Goal: Book appointment/travel/reservation

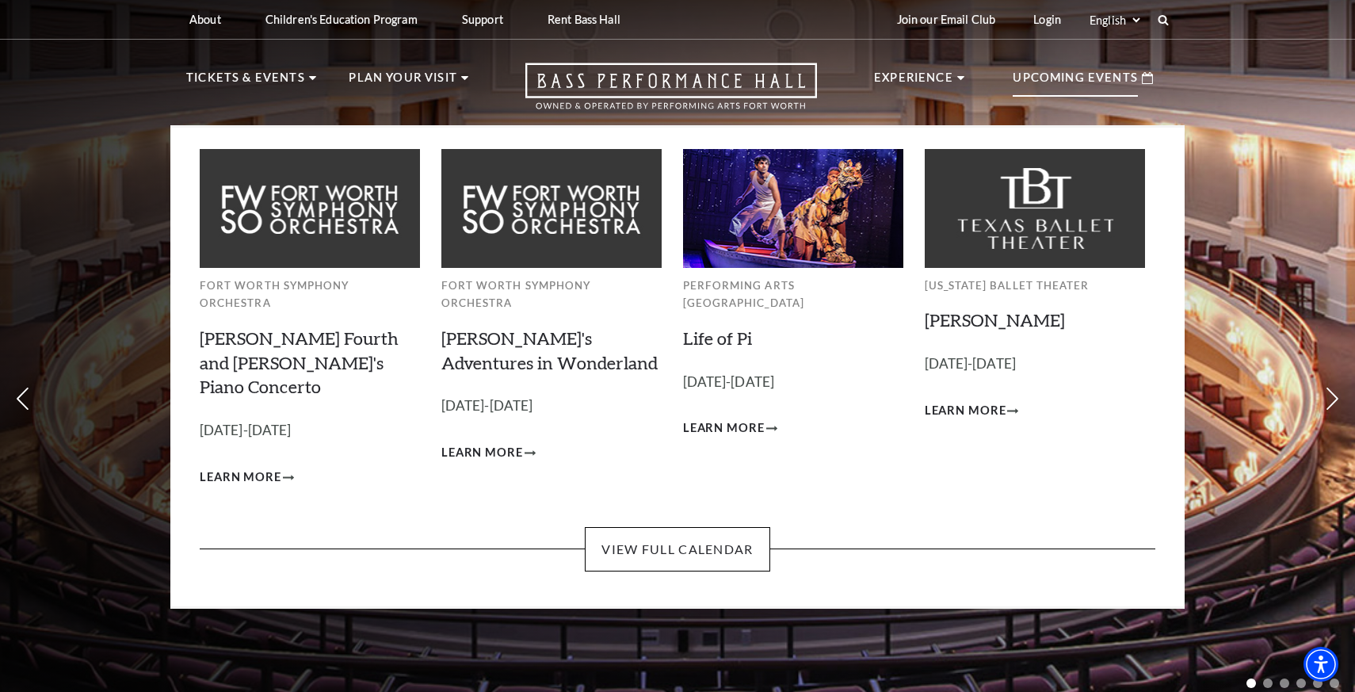
click at [1042, 89] on p "Upcoming Events" at bounding box center [1074, 82] width 125 height 29
click at [667, 527] on link "View Full Calendar" at bounding box center [677, 549] width 185 height 44
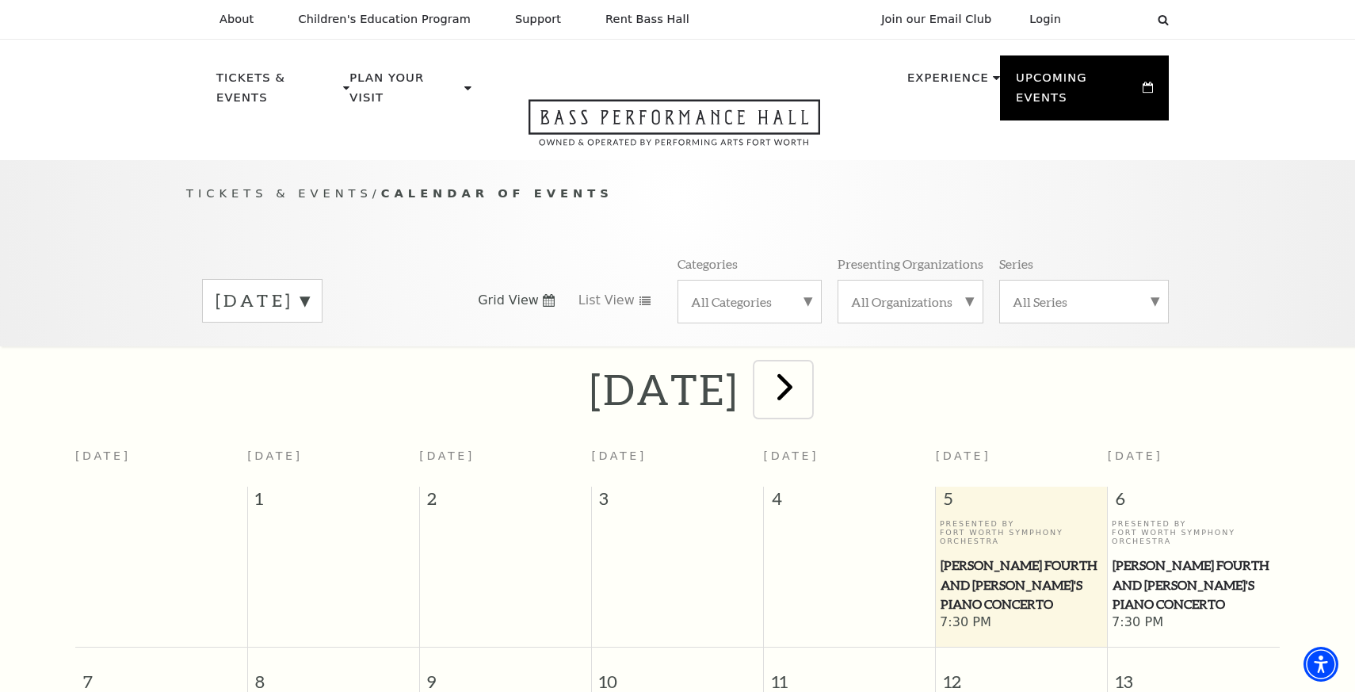
click at [807, 364] on span "next" at bounding box center [784, 386] width 45 height 45
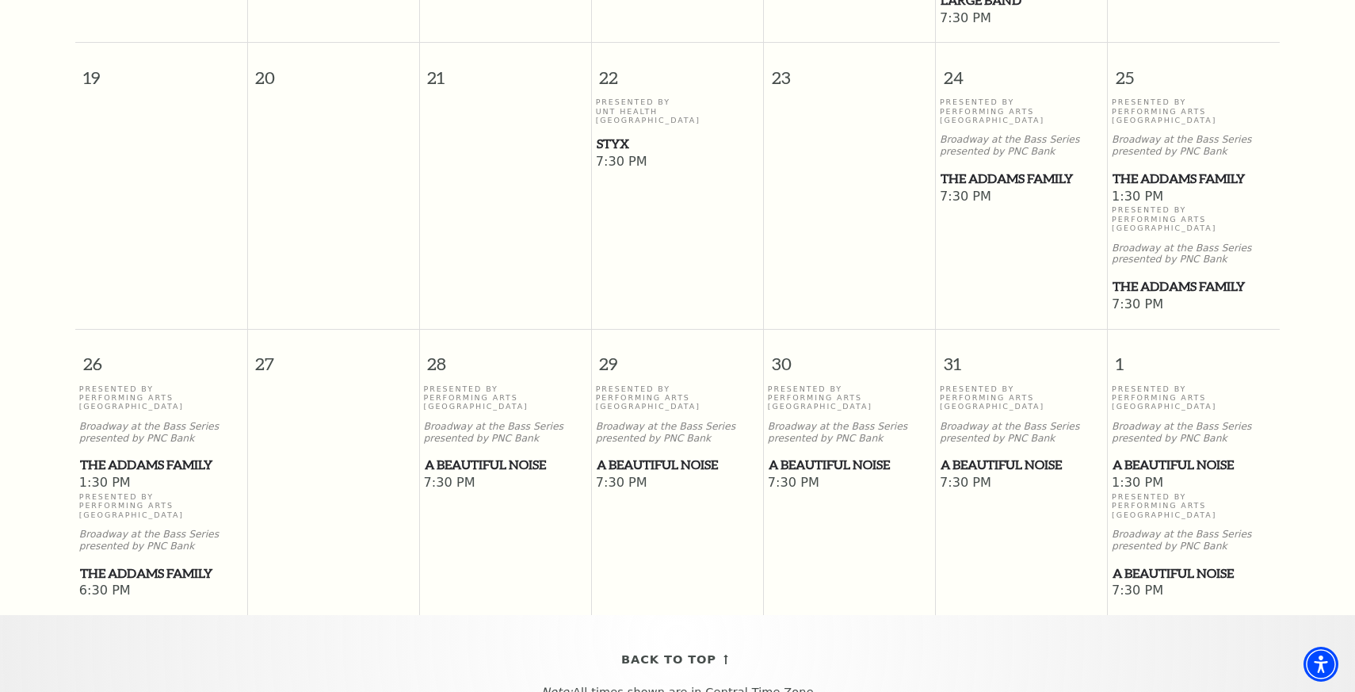
scroll to position [1038, 0]
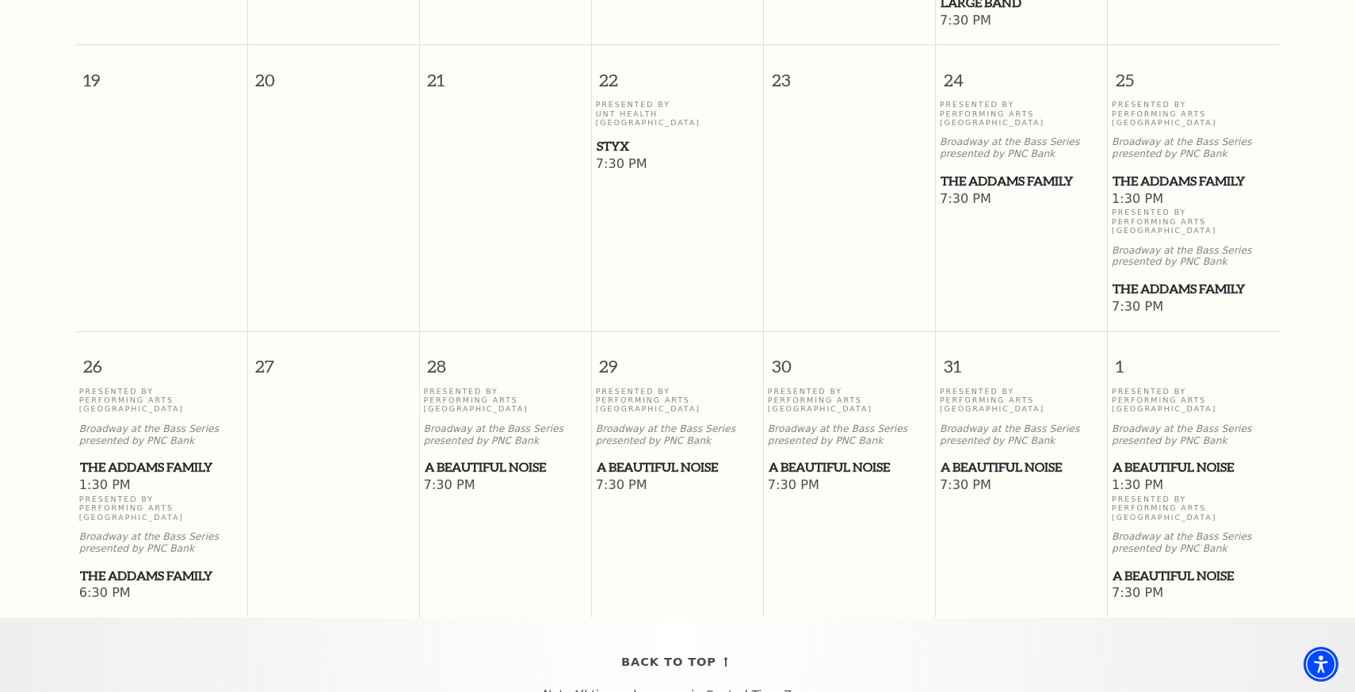
click at [440, 457] on span "A Beautiful Noise" at bounding box center [506, 467] width 162 height 20
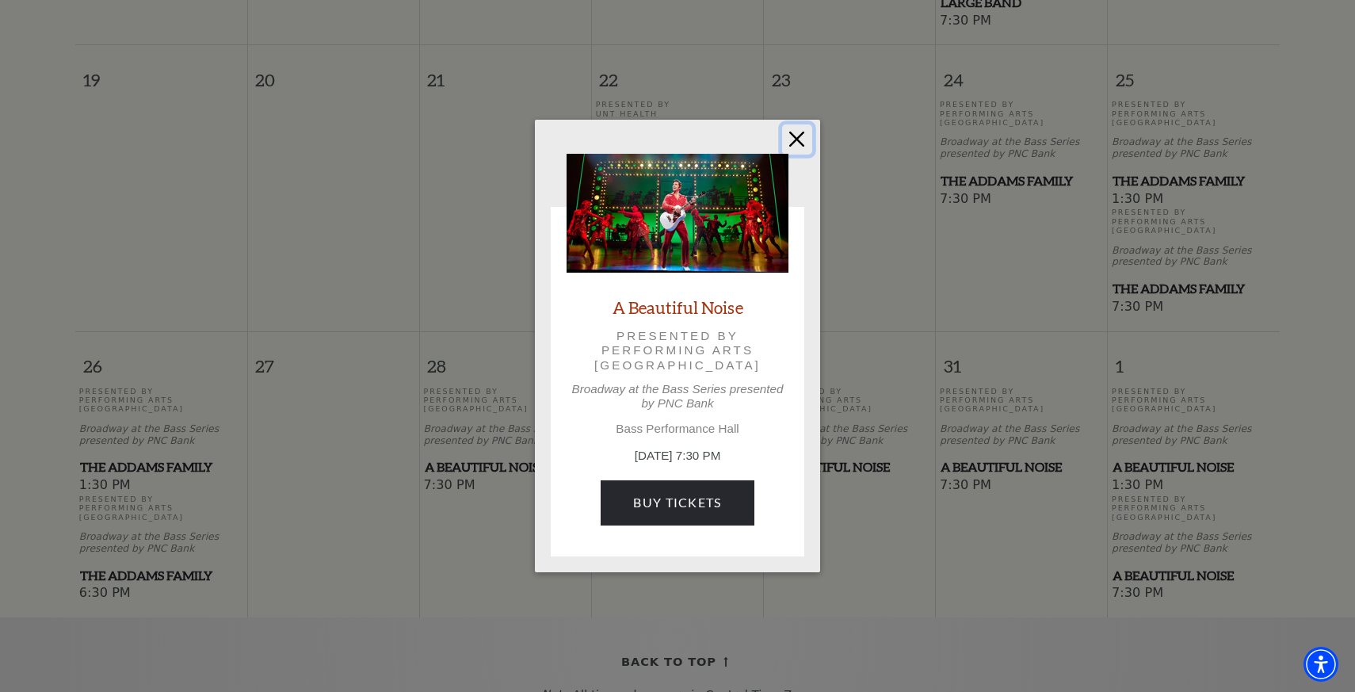
click at [802, 134] on button "Close" at bounding box center [797, 139] width 30 height 30
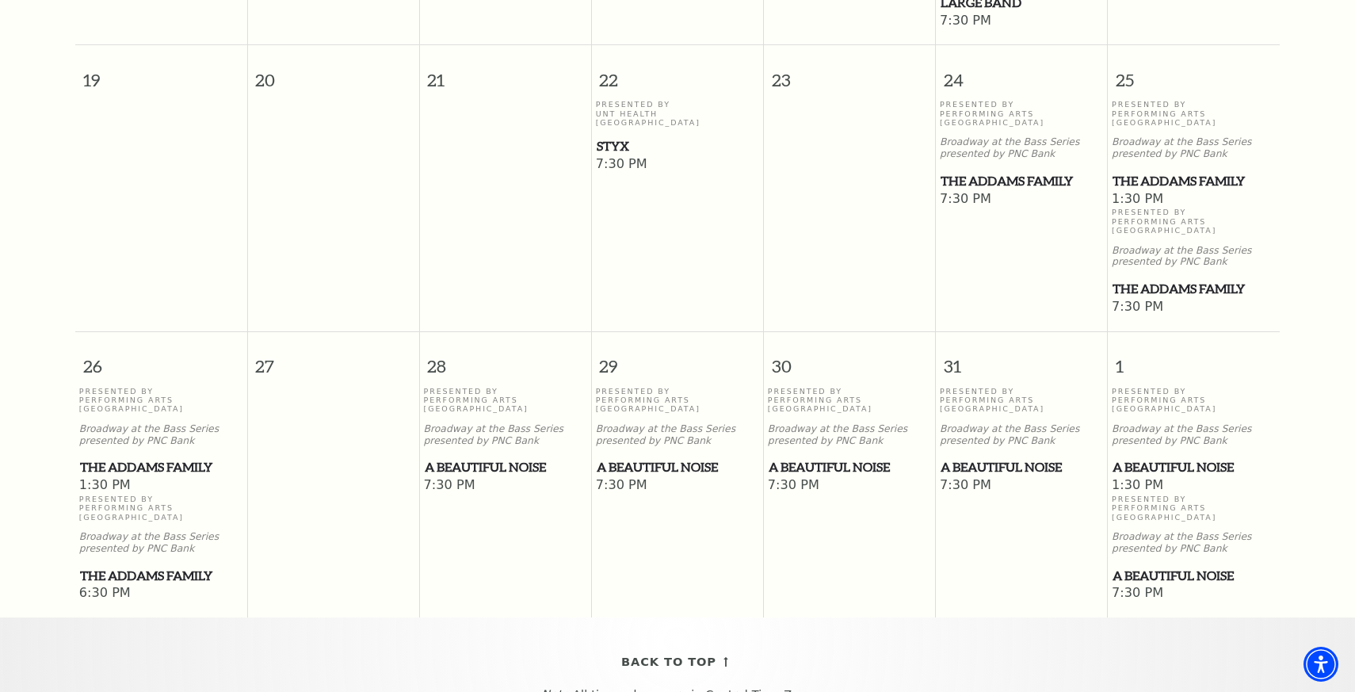
click at [521, 477] on span "7:30 PM" at bounding box center [506, 485] width 164 height 17
click at [525, 459] on span "A Beautiful Noise" at bounding box center [506, 467] width 162 height 20
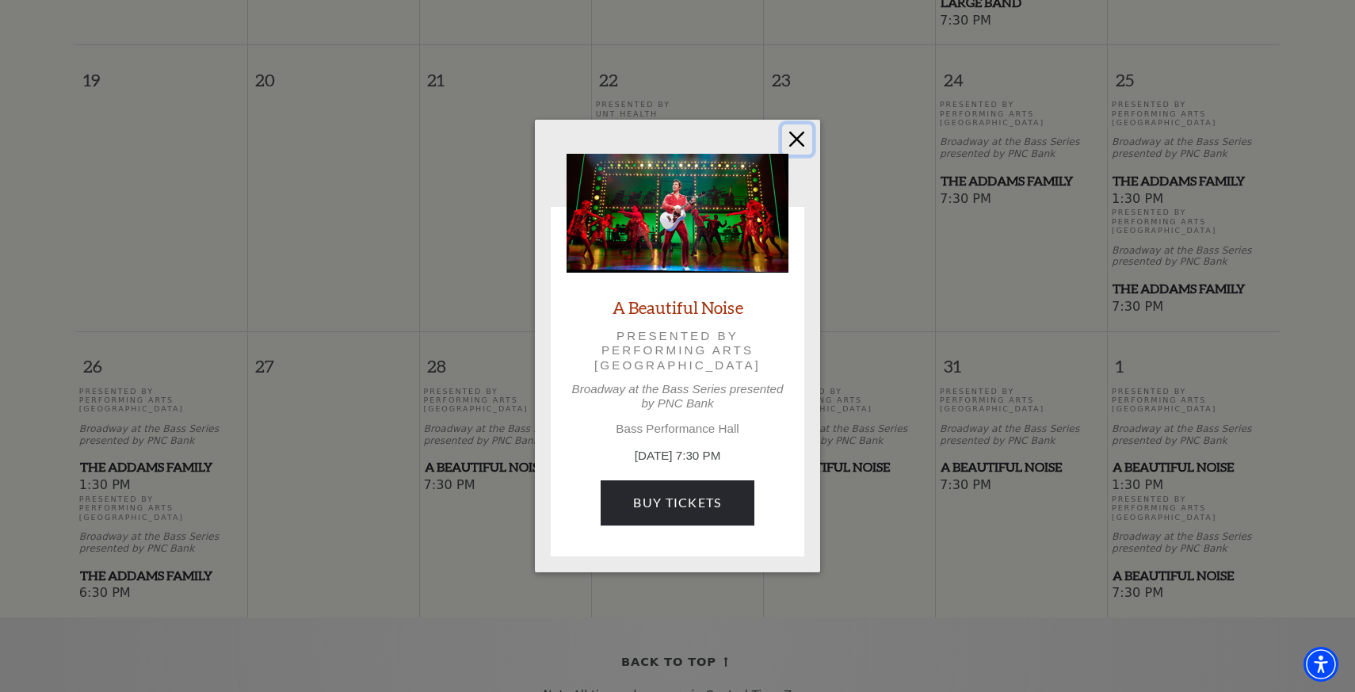
click at [805, 129] on button "Close" at bounding box center [797, 139] width 30 height 30
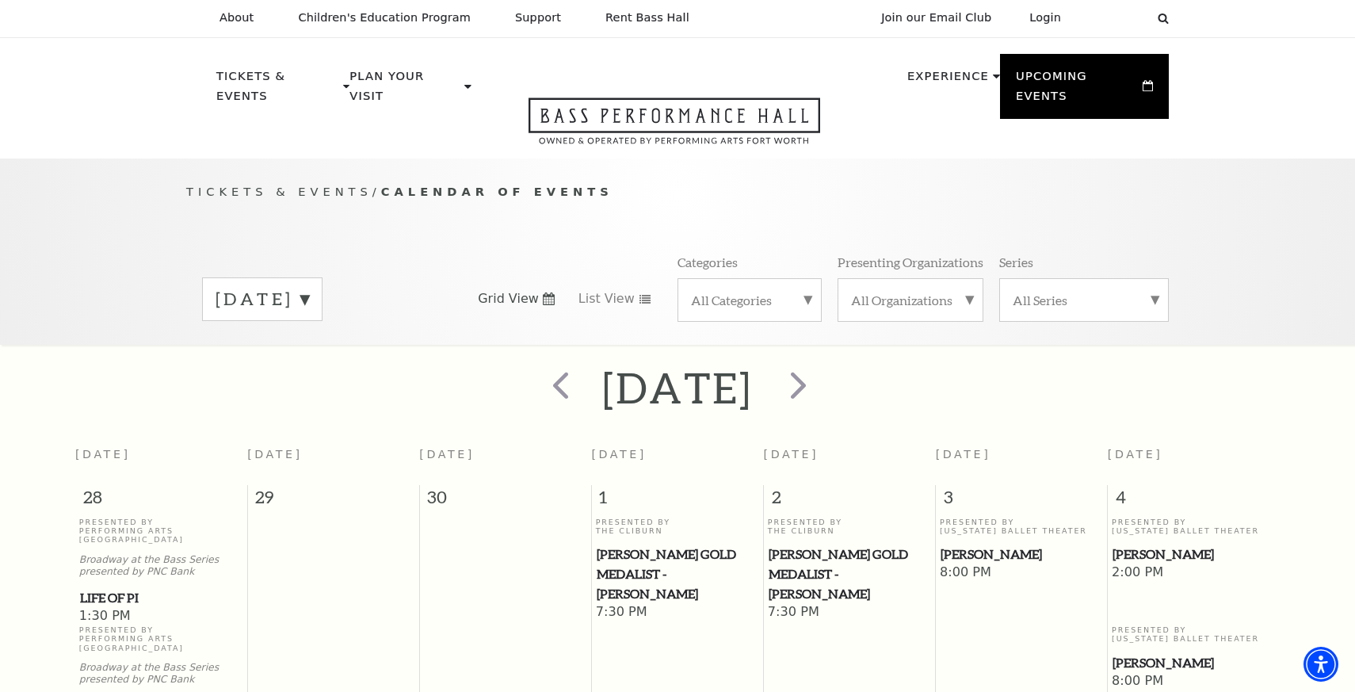
scroll to position [0, 0]
click at [905, 293] on label "All Organizations" at bounding box center [910, 301] width 119 height 17
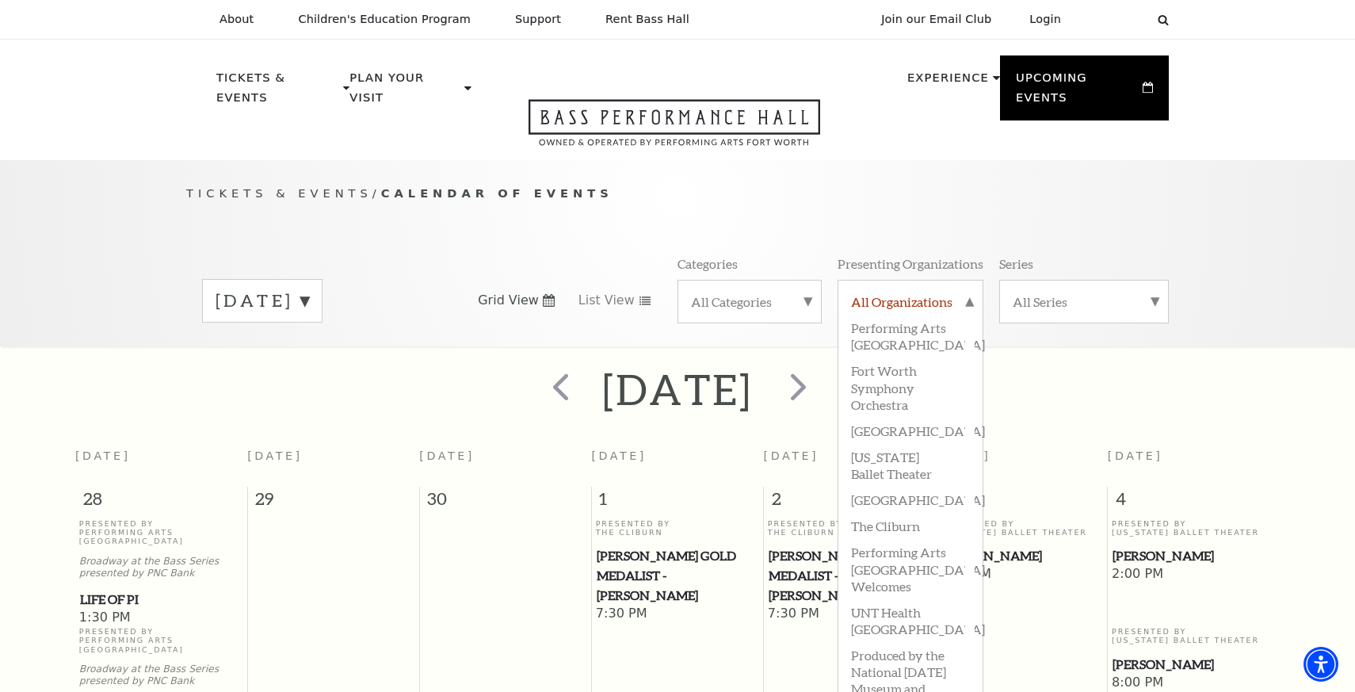
click at [902, 293] on label "All Organizations" at bounding box center [910, 303] width 119 height 21
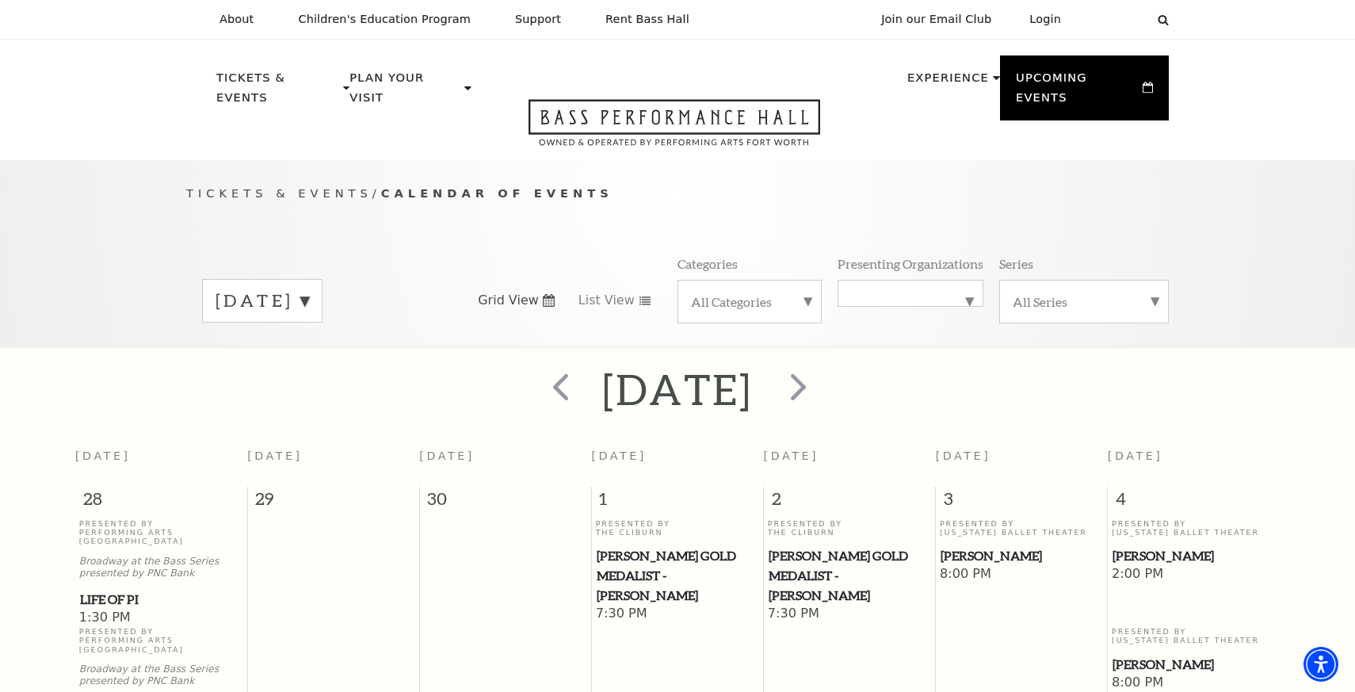
click at [720, 291] on div "All Categories" at bounding box center [749, 302] width 144 height 44
click at [722, 314] on label "Broadway" at bounding box center [749, 327] width 117 height 26
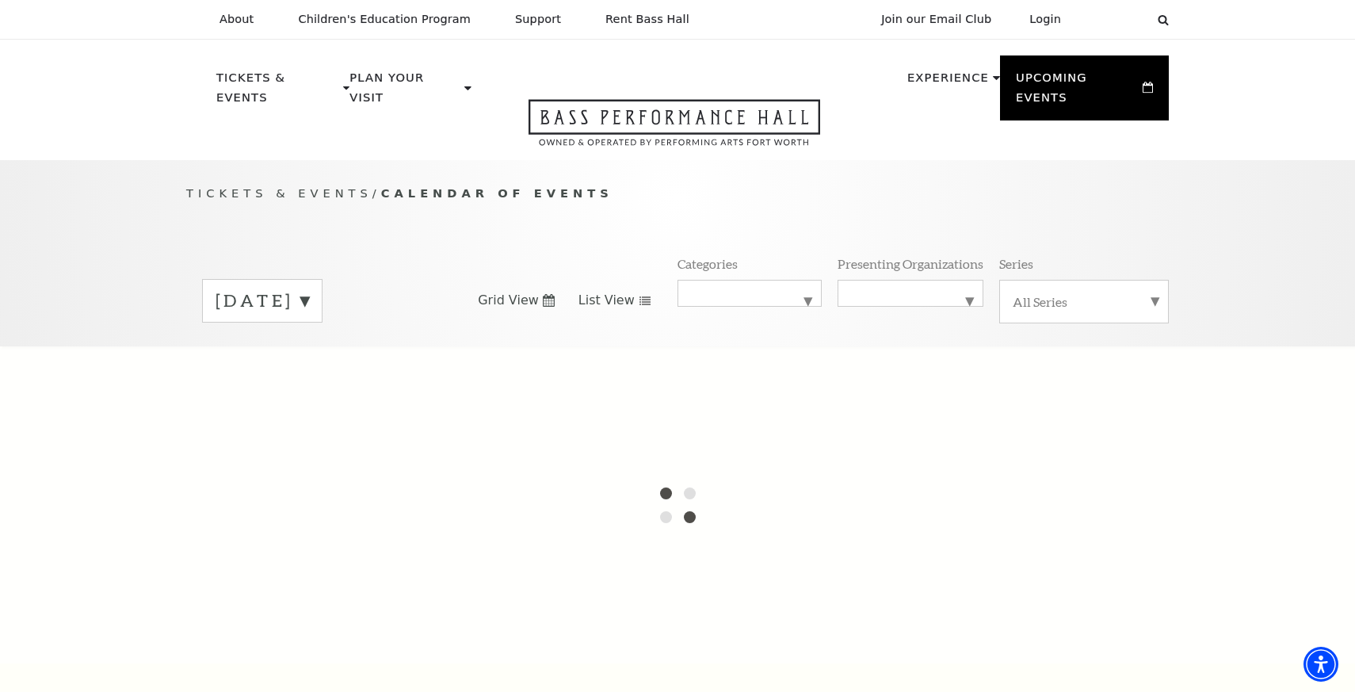
click at [627, 292] on span "List View" at bounding box center [606, 300] width 56 height 17
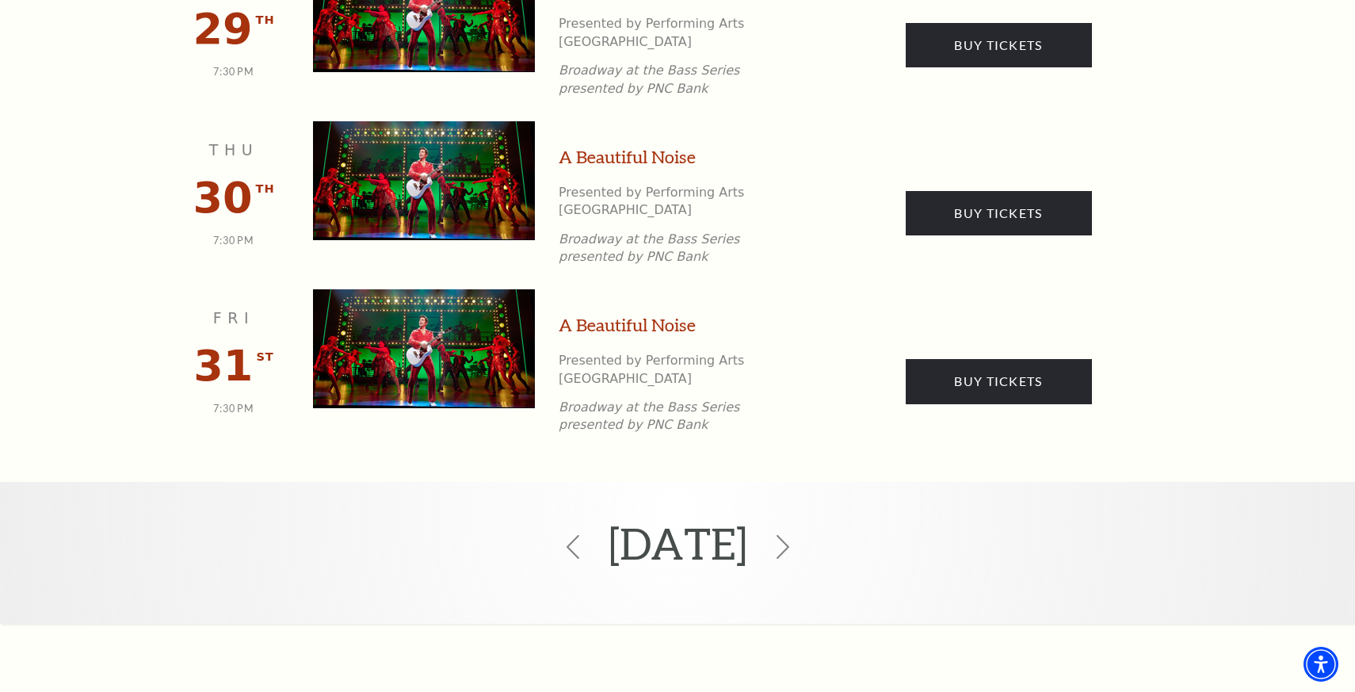
scroll to position [2787, 0]
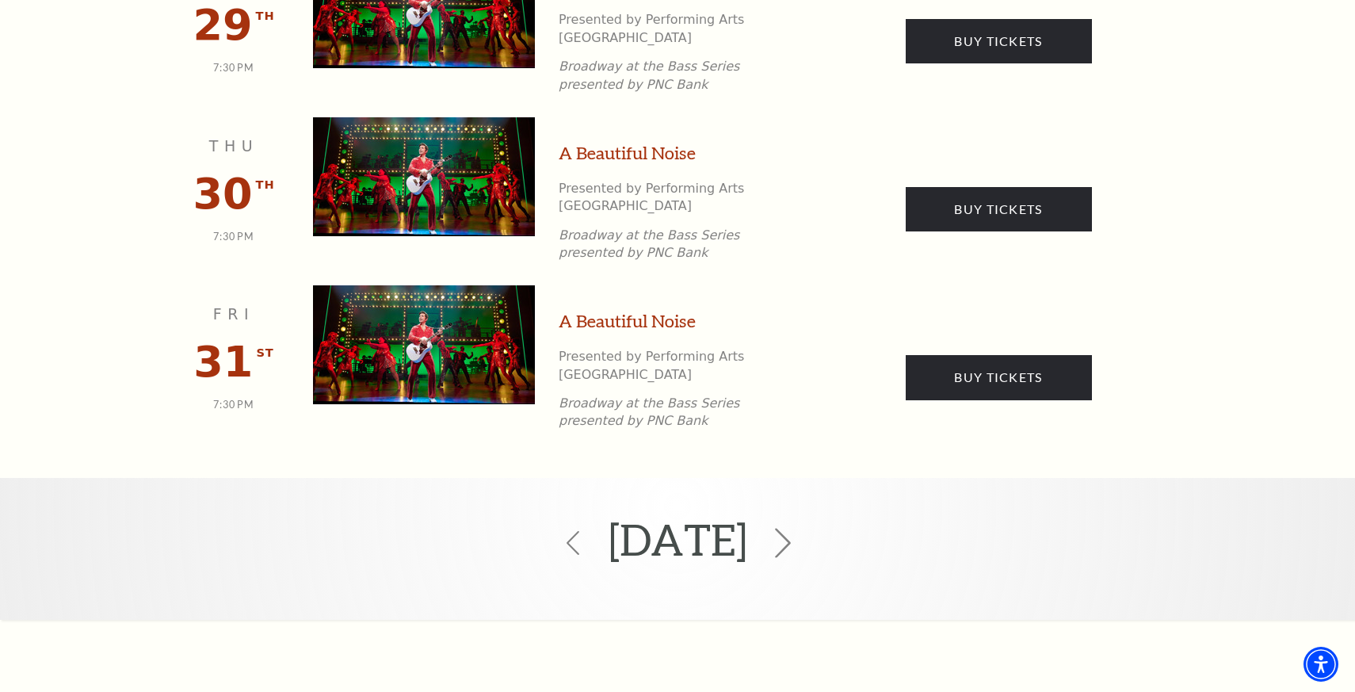
click at [798, 528] on icon at bounding box center [783, 543] width 30 height 30
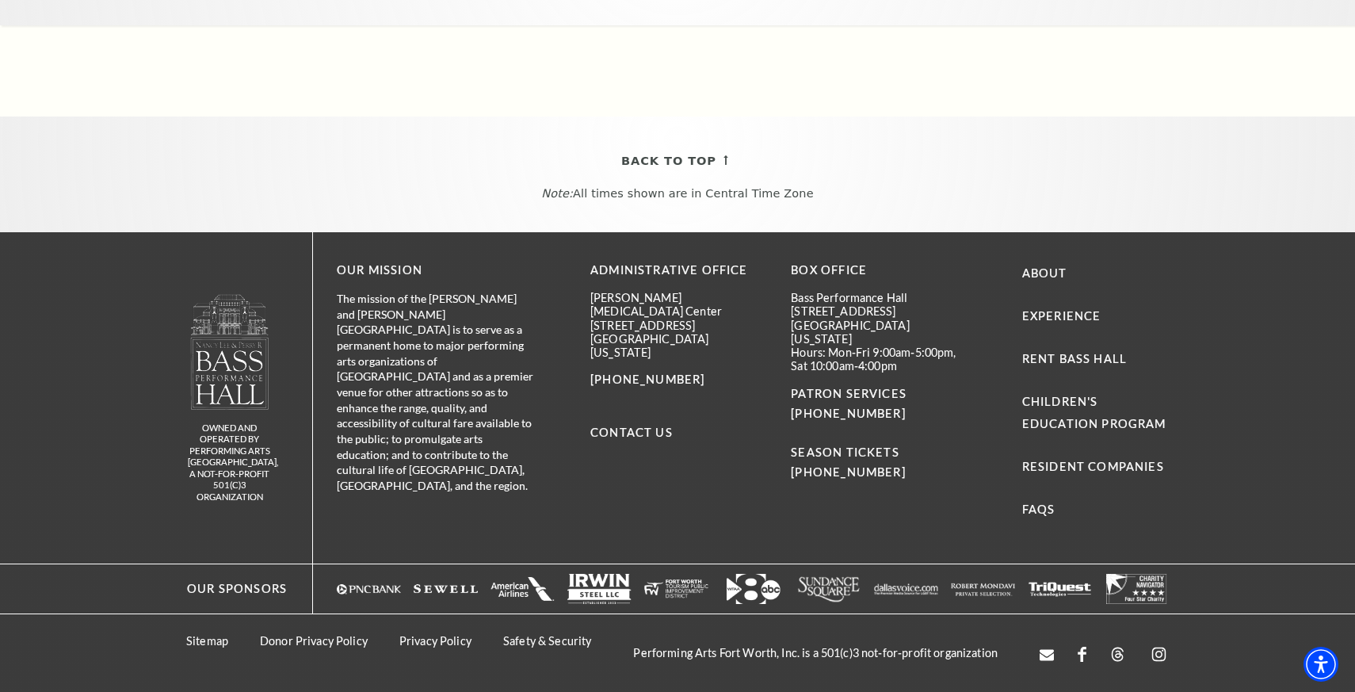
scroll to position [1646, 0]
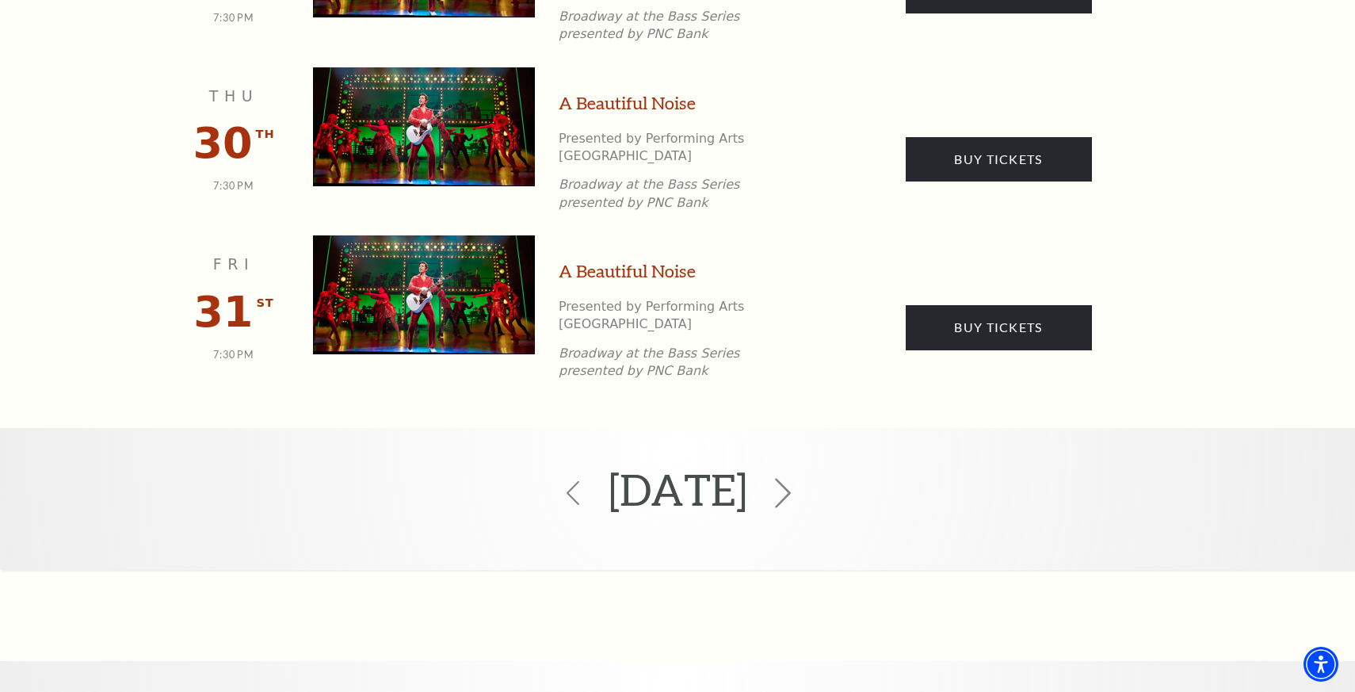
click at [798, 478] on icon at bounding box center [783, 493] width 30 height 30
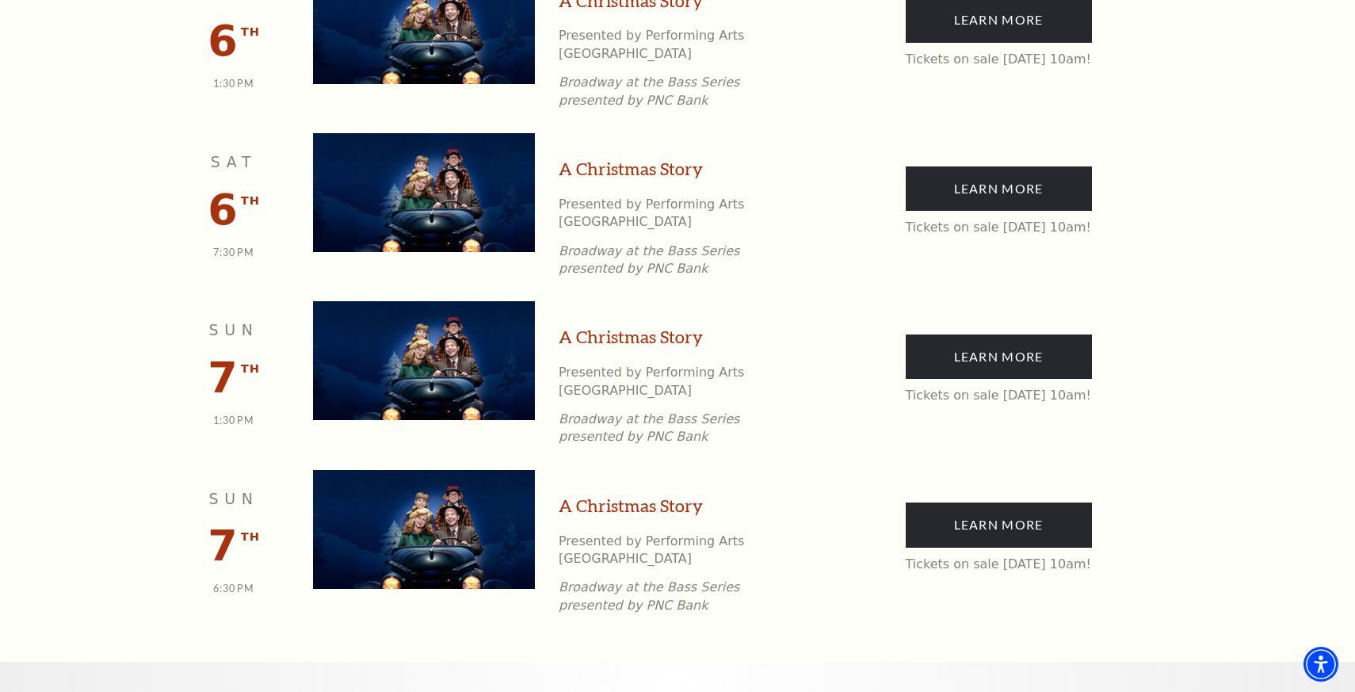
scroll to position [770, 0]
